Goal: Register for event/course: Sign up to attend an event or enroll in a course

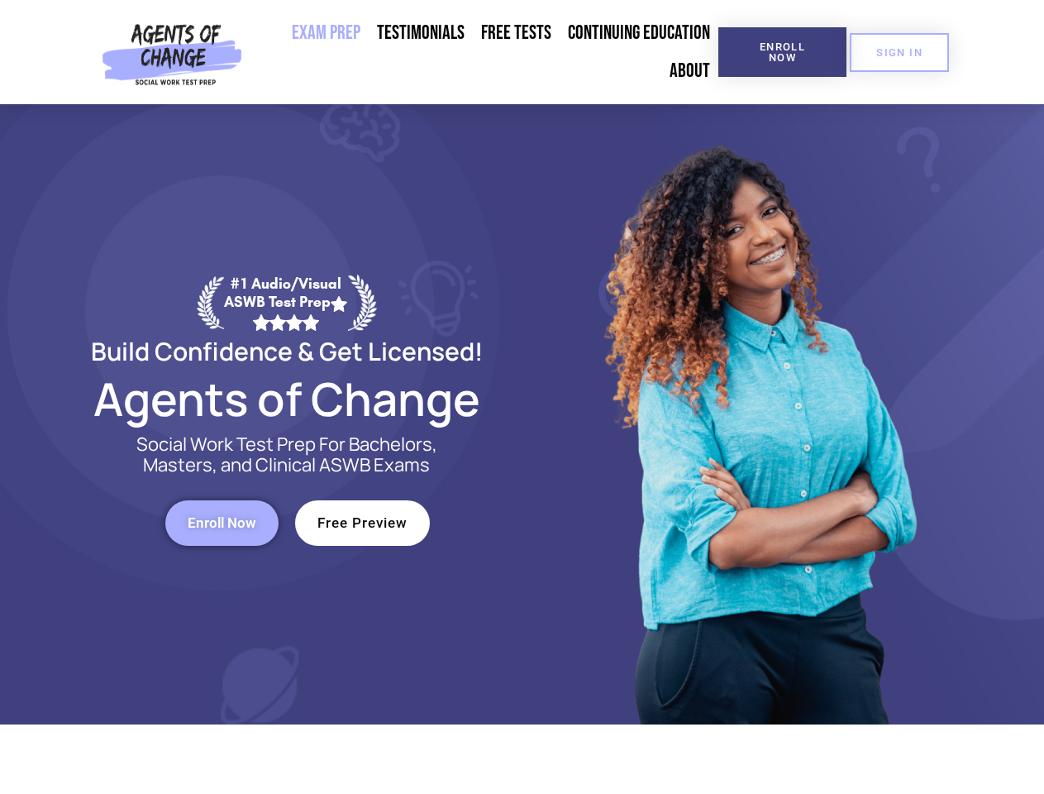
click at [523, 397] on div at bounding box center [758, 414] width 471 height 620
click at [782, 52] on span "Enroll Now" at bounding box center [782, 51] width 75 height 21
click at [900, 52] on span "SIGN IN" at bounding box center [899, 52] width 46 height 11
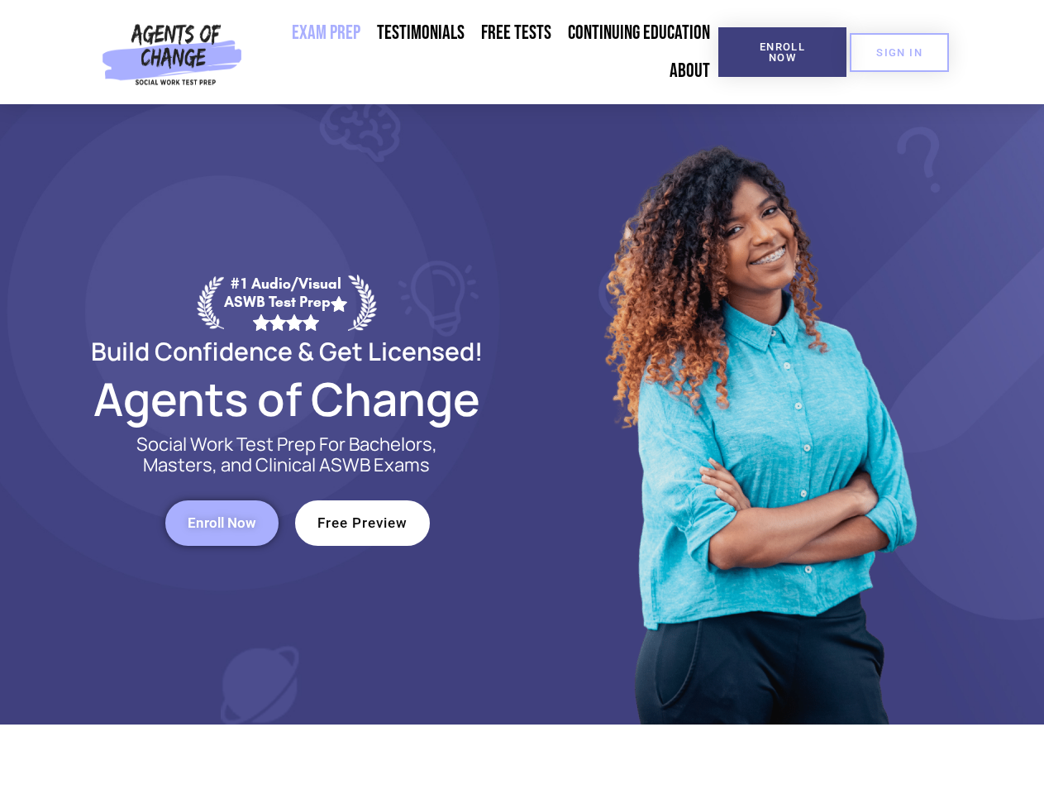
click at [222, 523] on span "Enroll Now" at bounding box center [222, 523] width 69 height 14
click at [362, 523] on span "Free Preview" at bounding box center [363, 523] width 90 height 14
